Goal: Navigation & Orientation: Find specific page/section

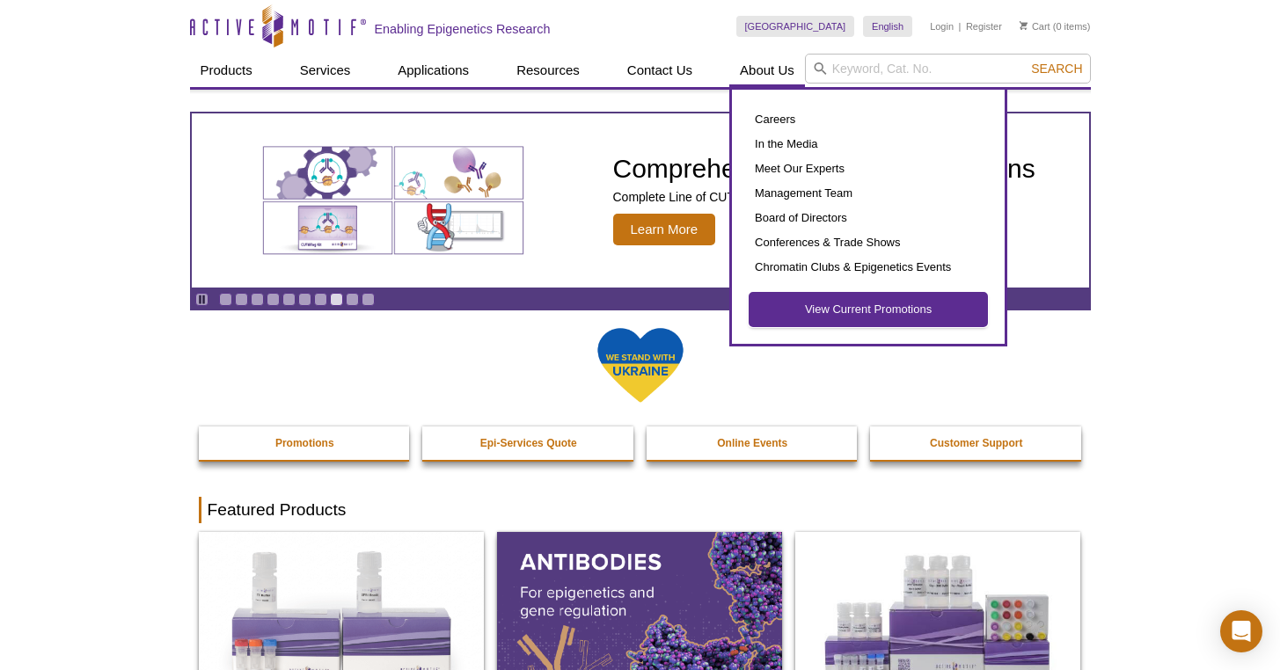
click at [837, 314] on link "View Current Promotions" at bounding box center [869, 309] width 238 height 33
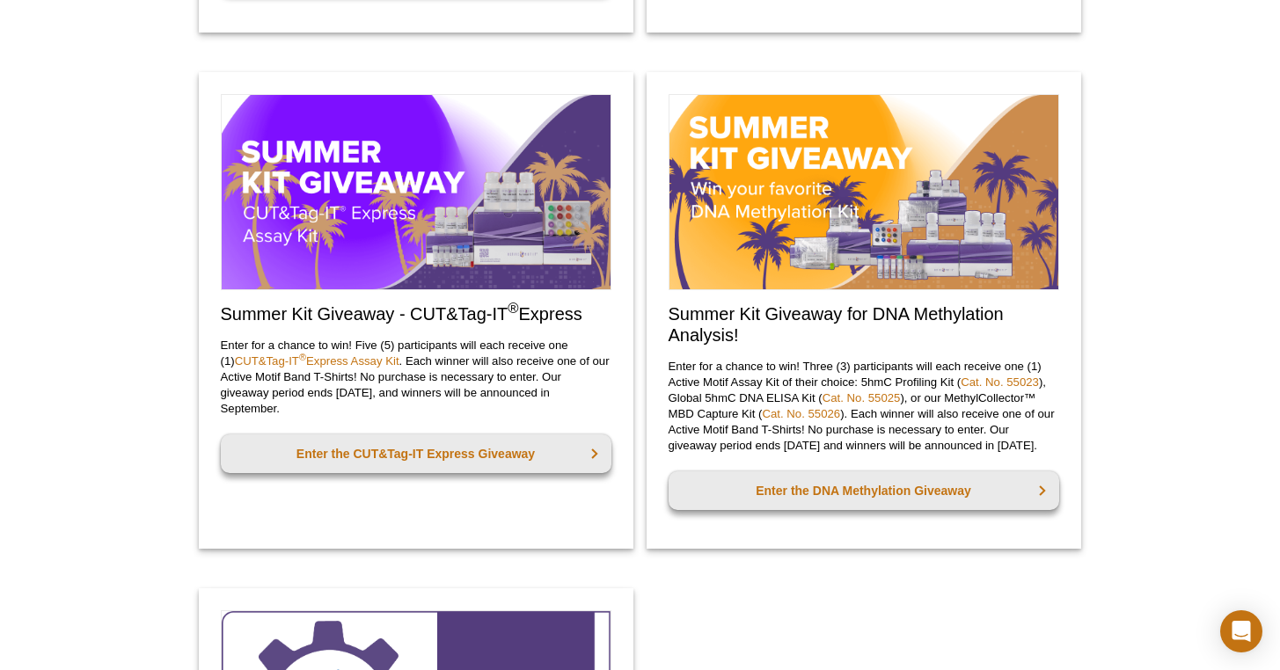
scroll to position [2016, 0]
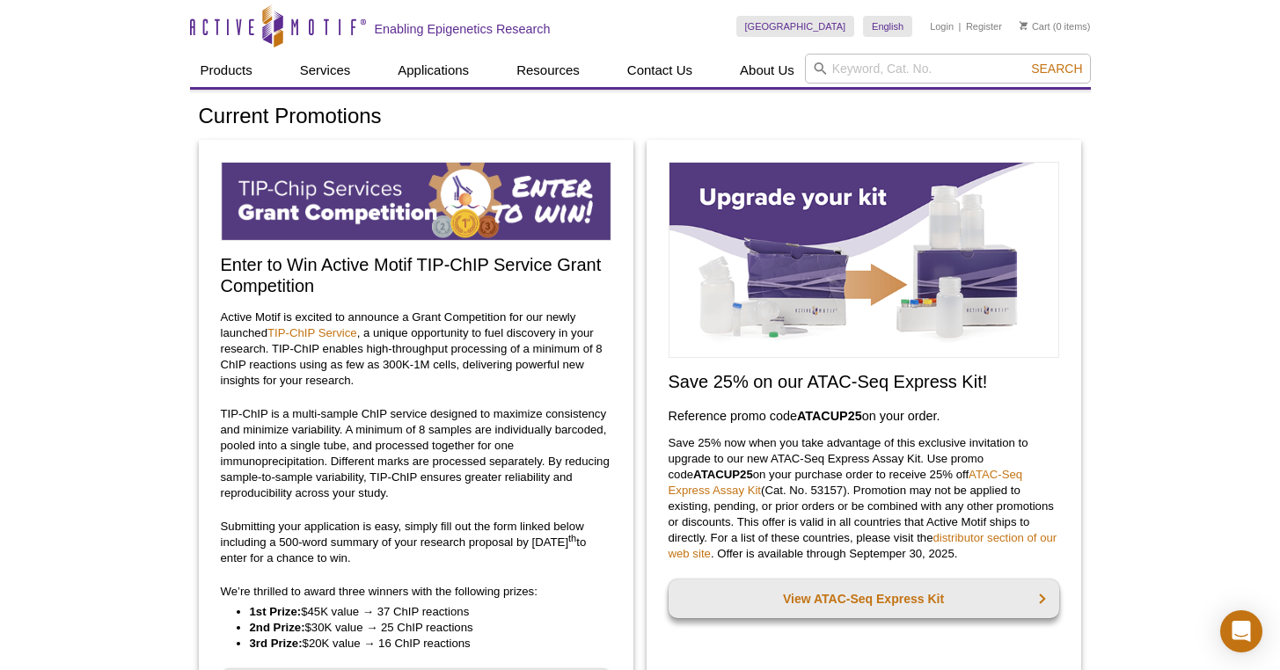
drag, startPoint x: 0, startPoint y: 0, endPoint x: 1292, endPoint y: -66, distance: 1294.0
